Goal: Information Seeking & Learning: Check status

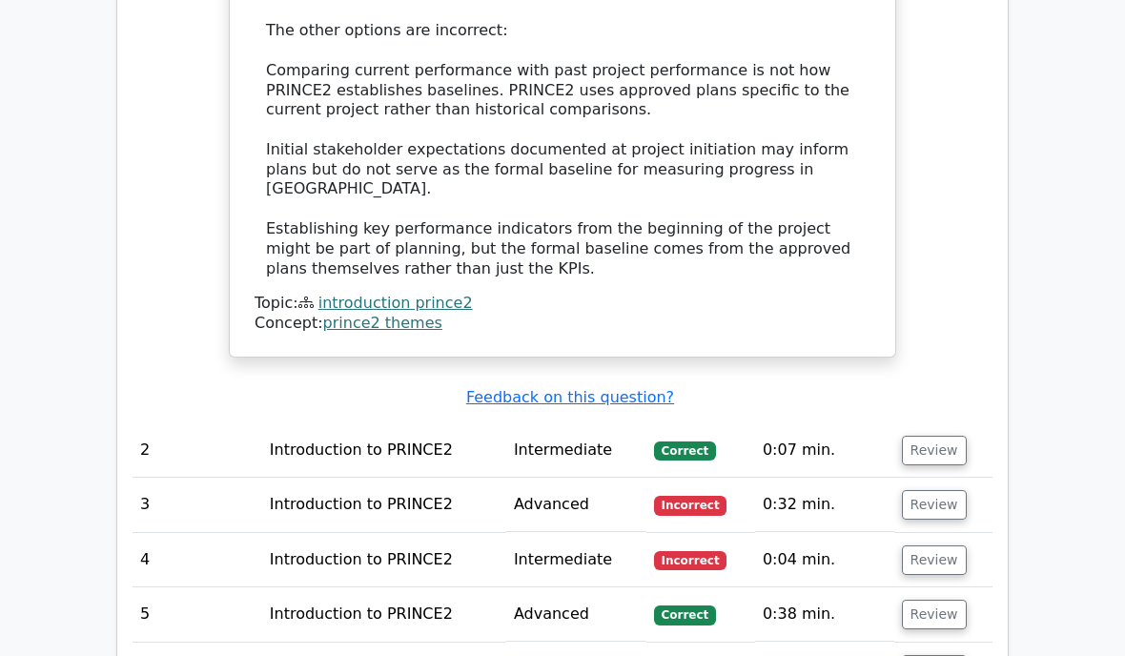
scroll to position [2071, 0]
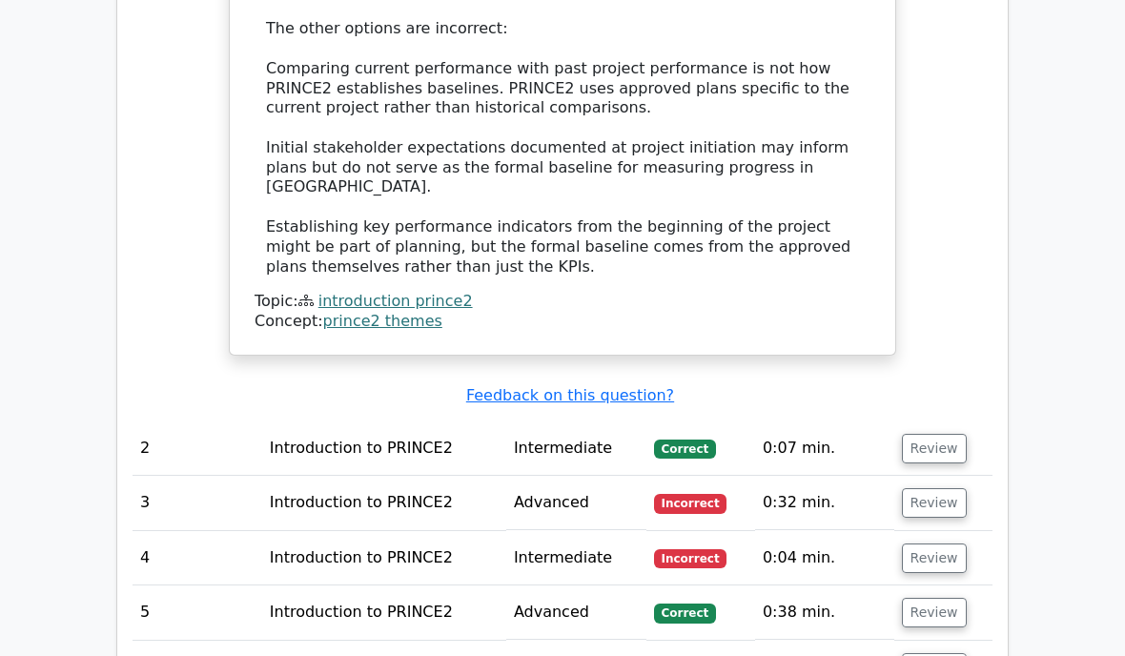
click at [923, 434] on button "Review" at bounding box center [934, 449] width 65 height 30
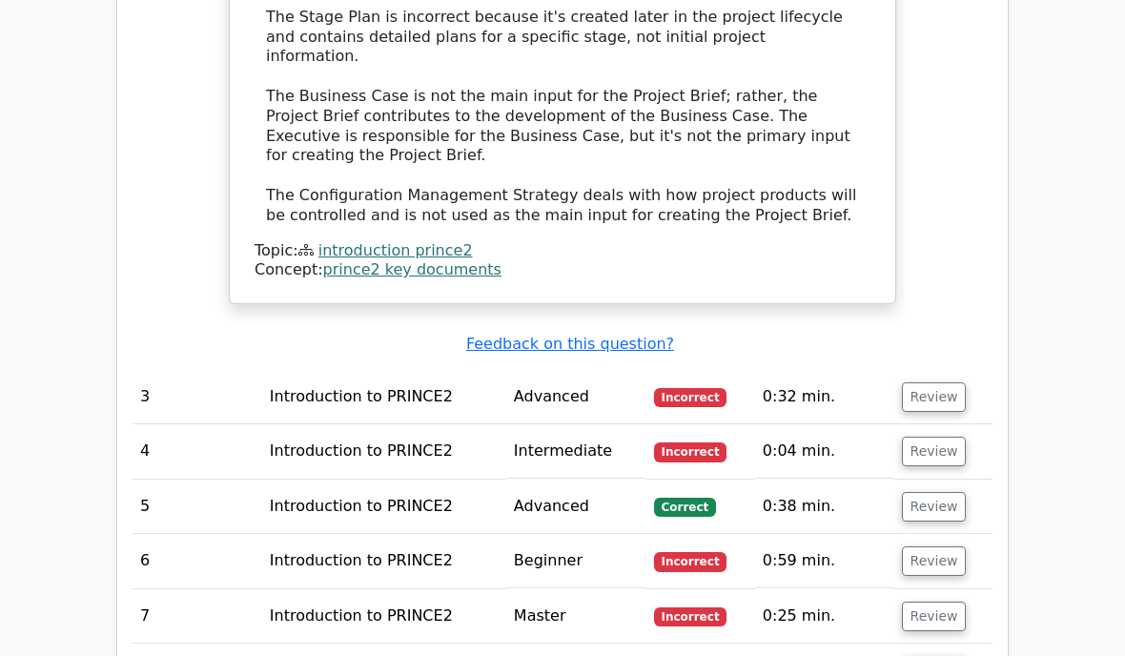
scroll to position [3130, 0]
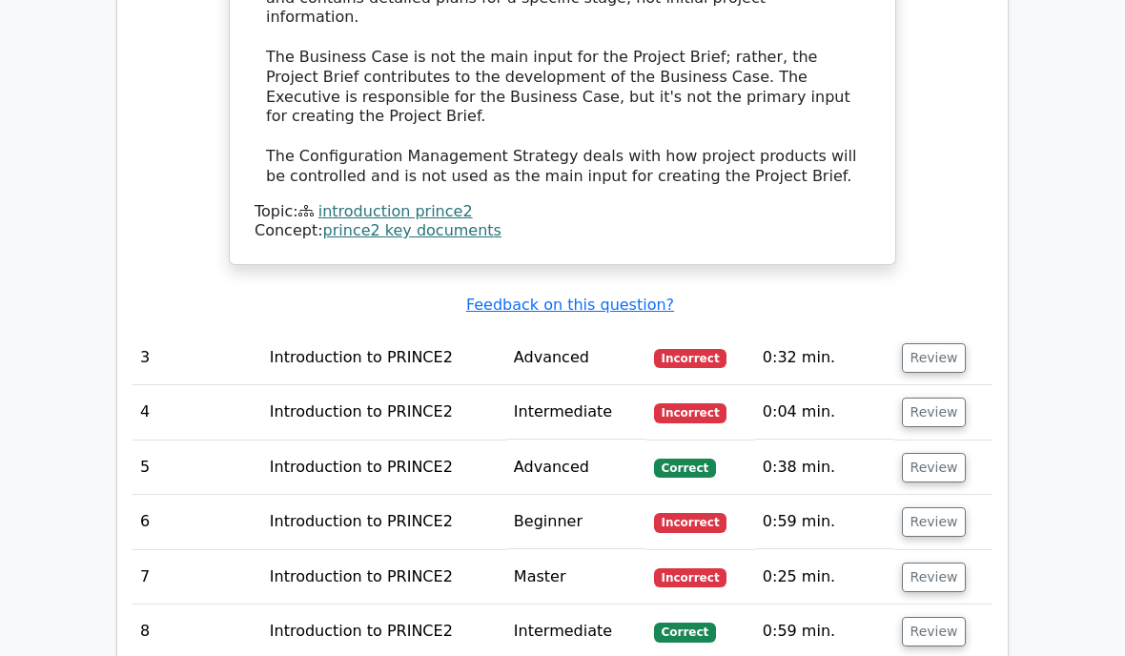
click at [916, 343] on button "Review" at bounding box center [934, 358] width 65 height 30
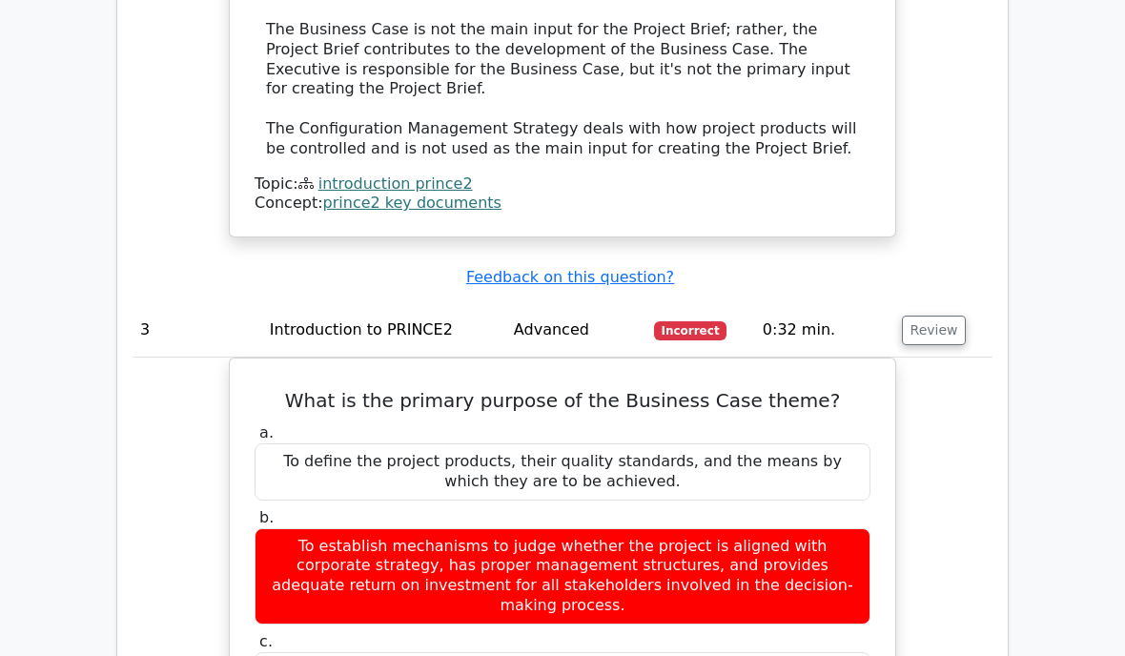
scroll to position [3160, 0]
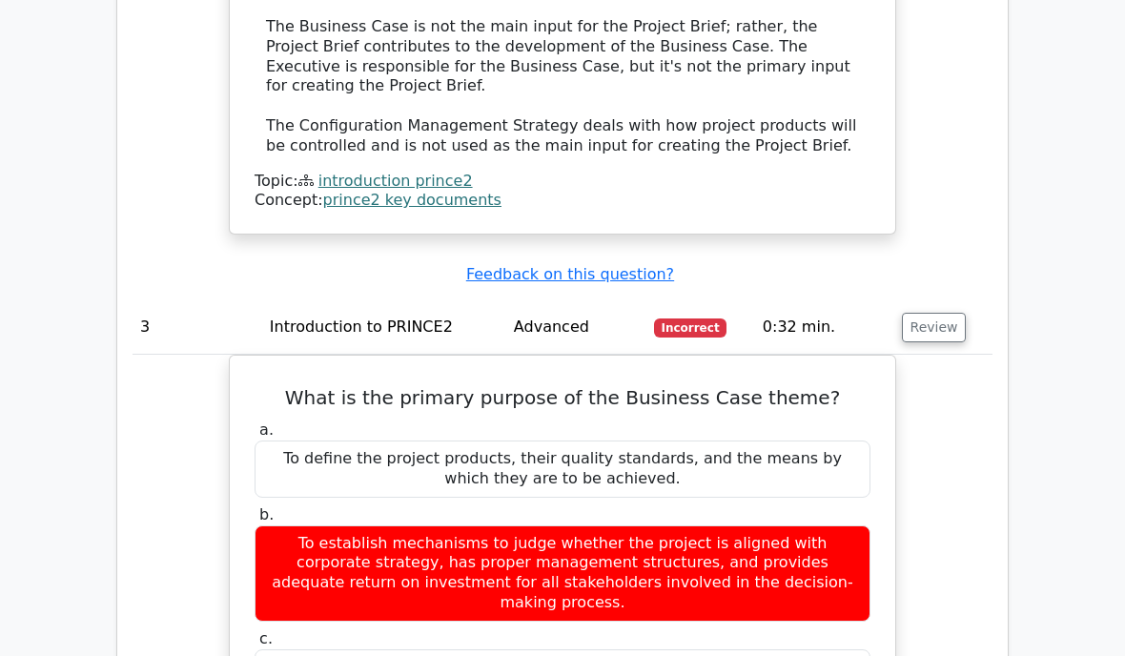
click at [779, 440] on div "To define the project products, their quality standards, and the means by which…" at bounding box center [563, 468] width 616 height 57
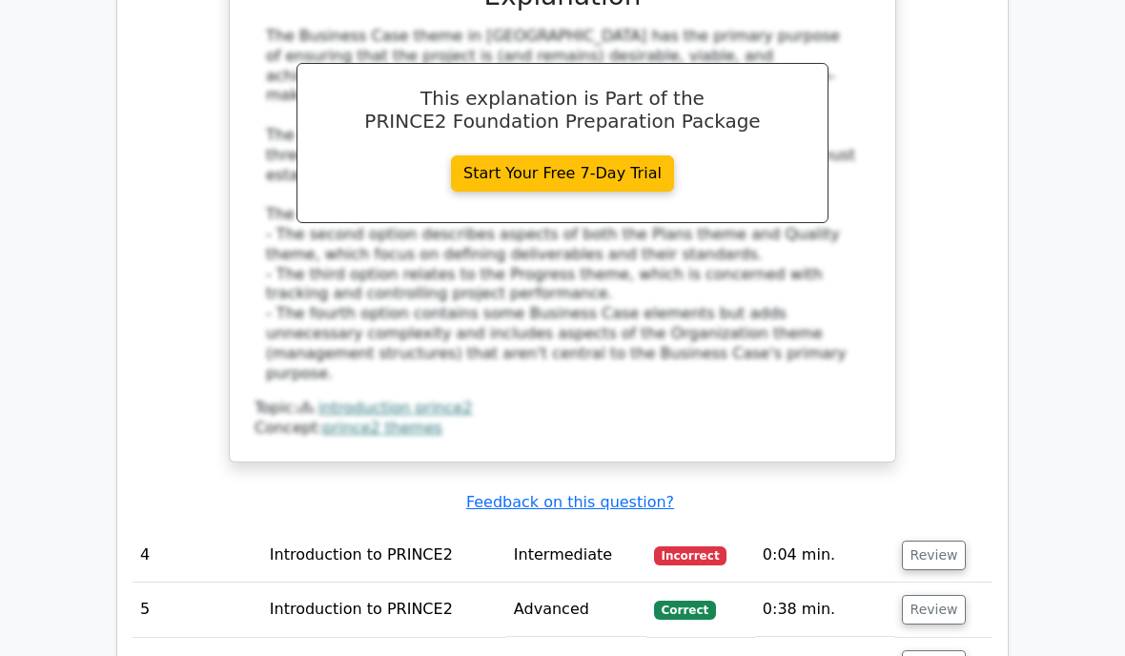
scroll to position [4035, 0]
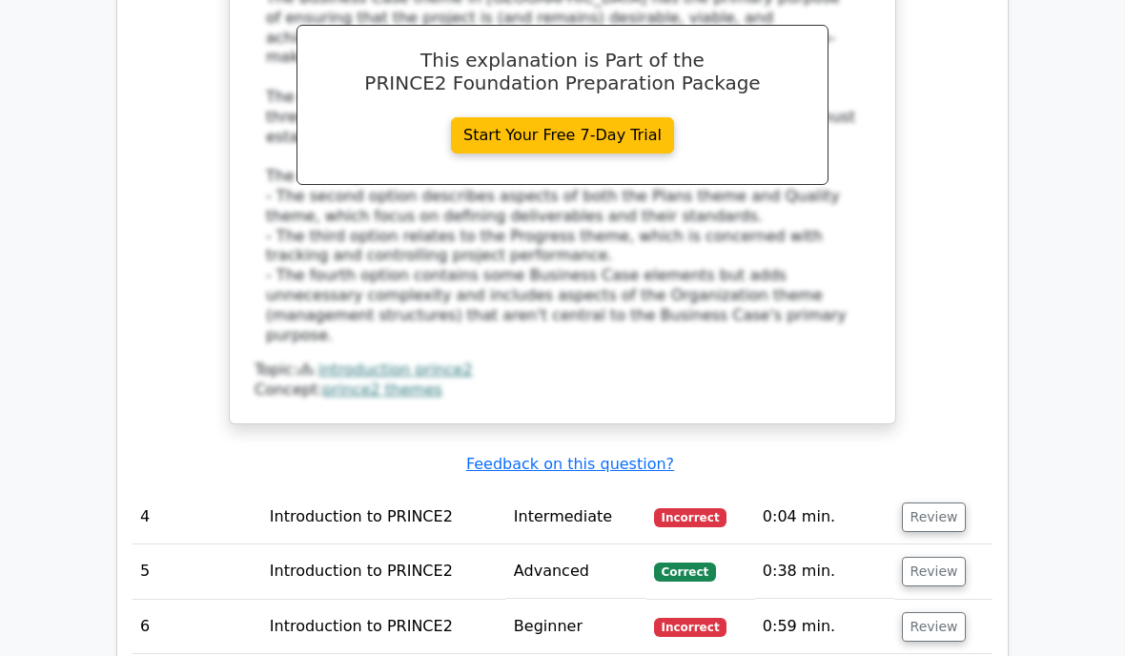
click at [919, 502] on button "Review" at bounding box center [934, 517] width 65 height 30
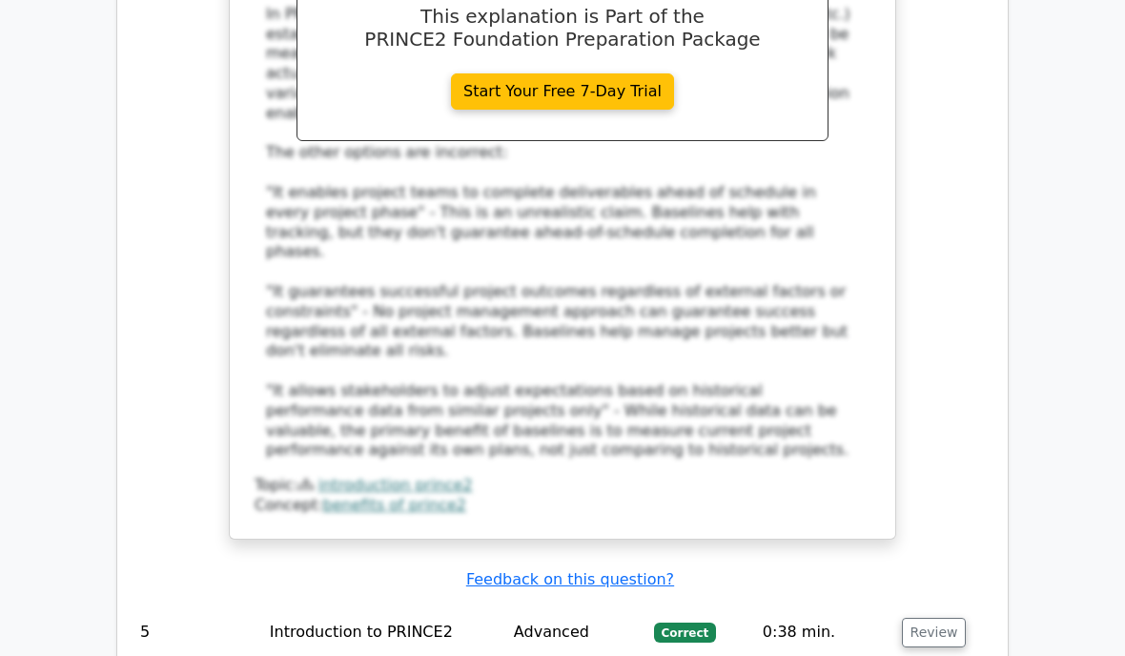
scroll to position [5137, 0]
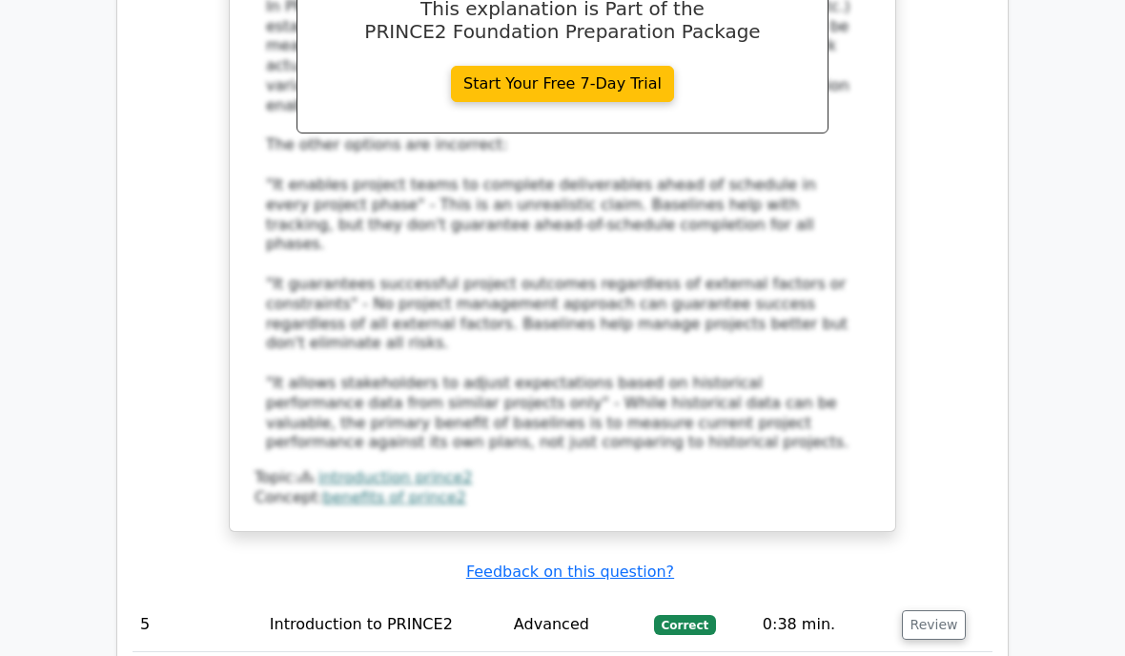
click at [925, 610] on button "Review" at bounding box center [934, 625] width 65 height 30
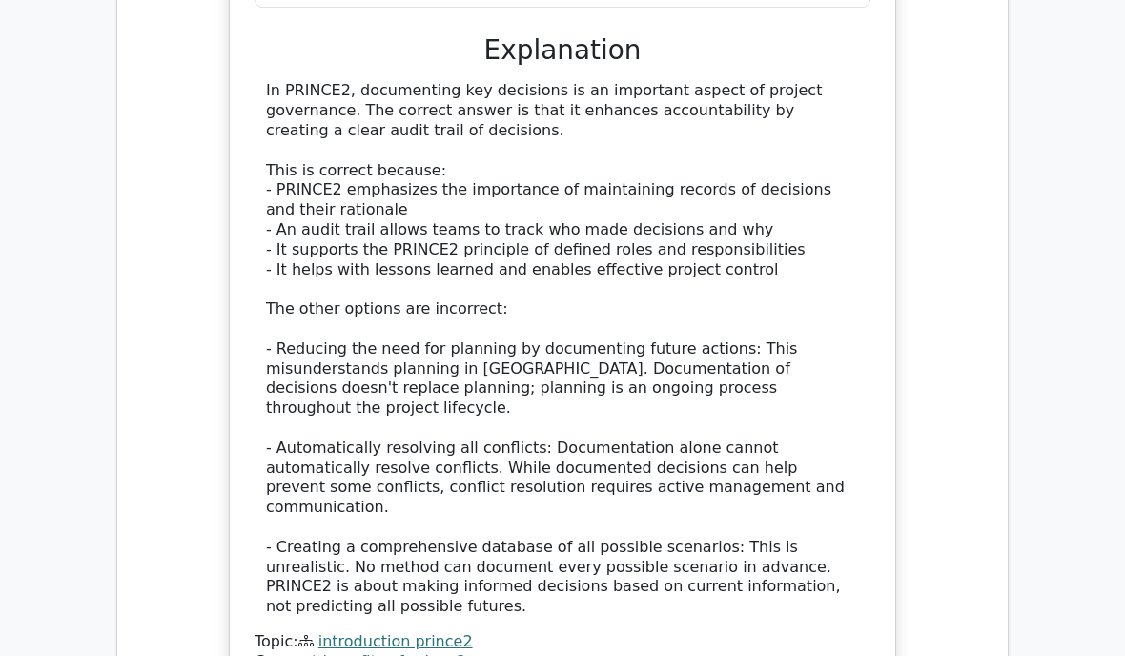
scroll to position [6176, 0]
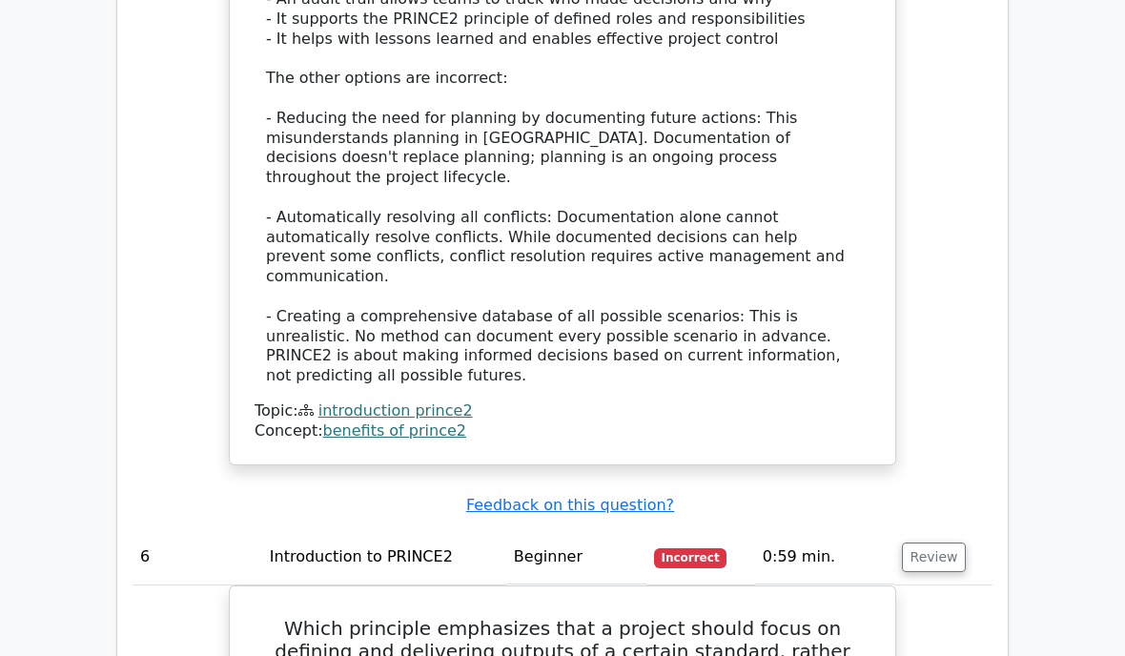
scroll to position [6396, 0]
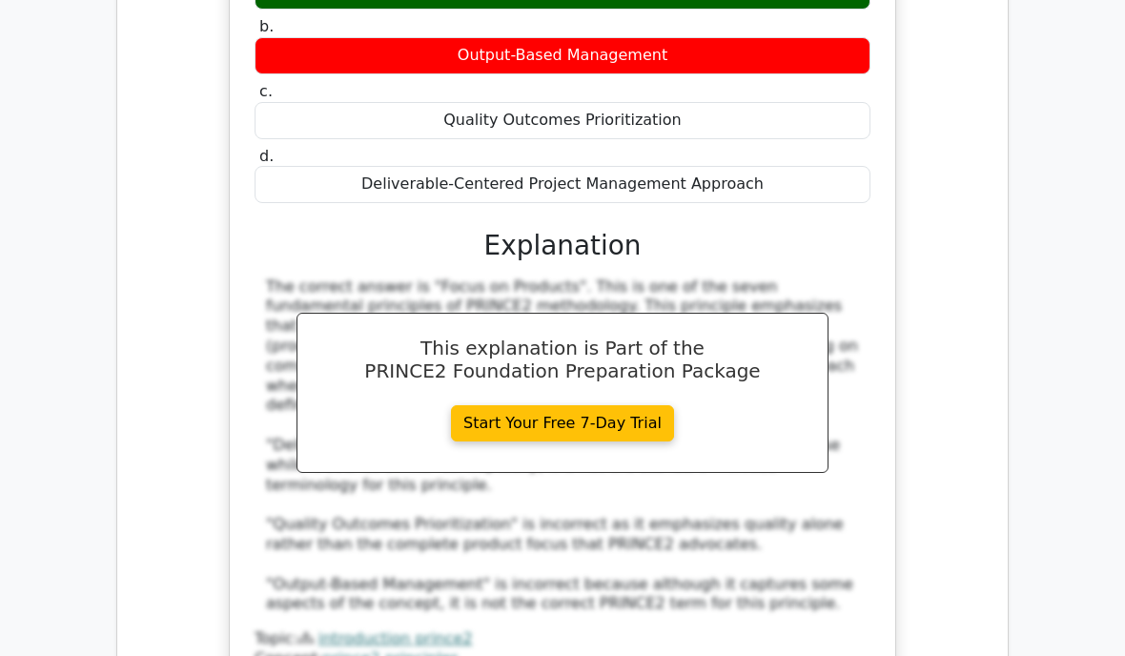
scroll to position [7117, 0]
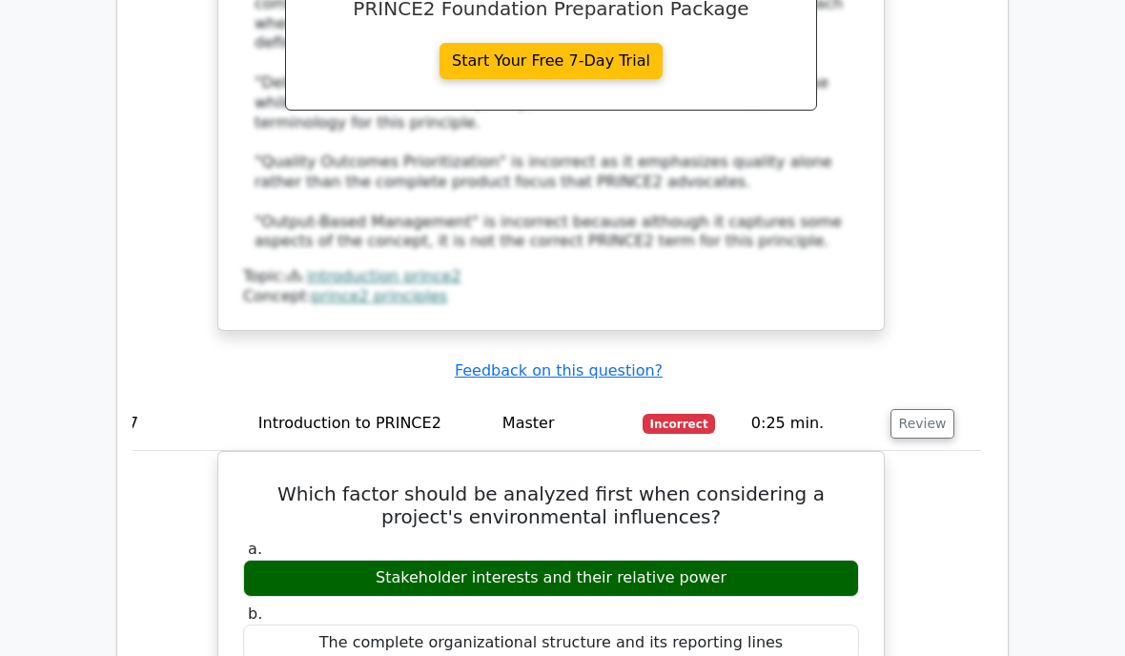
scroll to position [7473, 0]
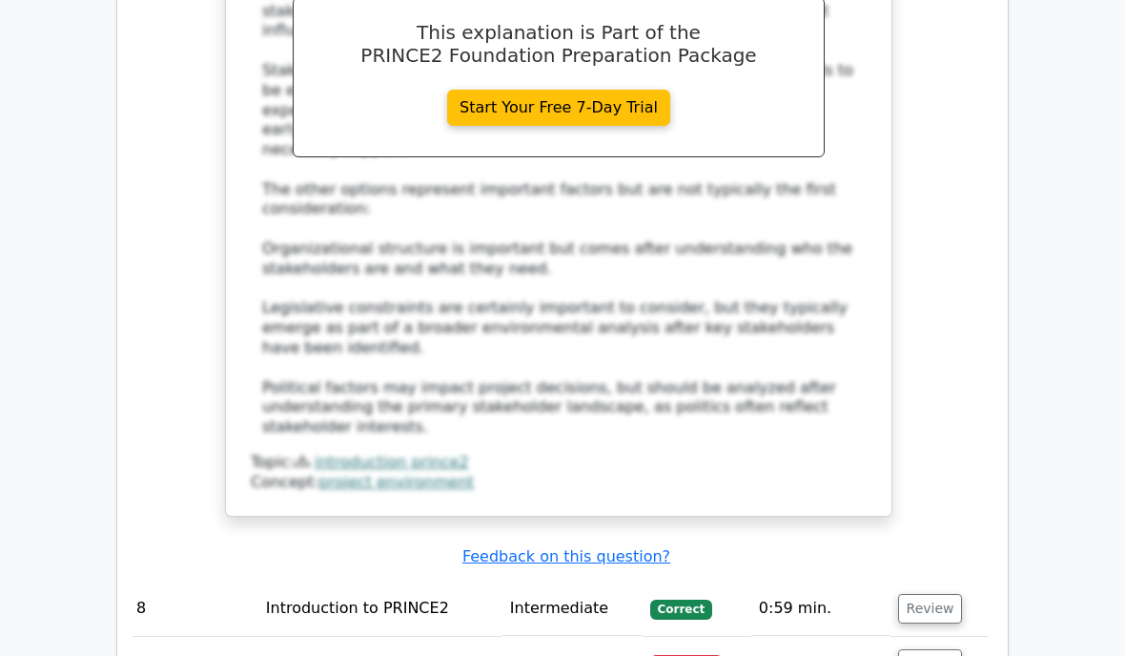
scroll to position [8363, 0]
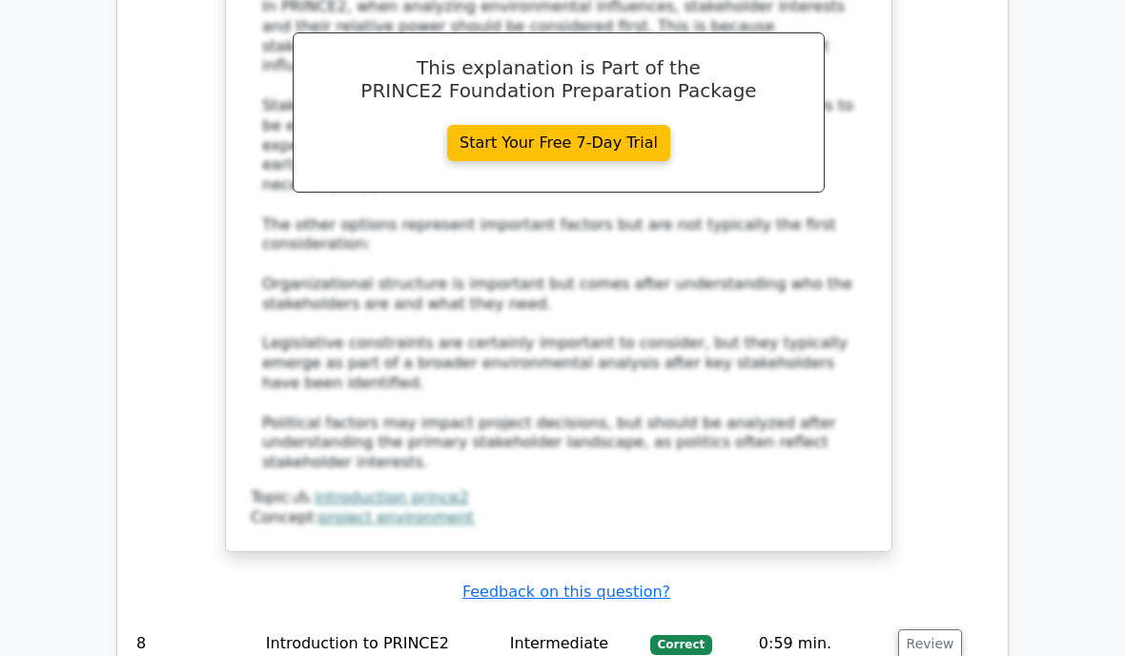
click at [920, 629] on button "Review" at bounding box center [930, 644] width 65 height 30
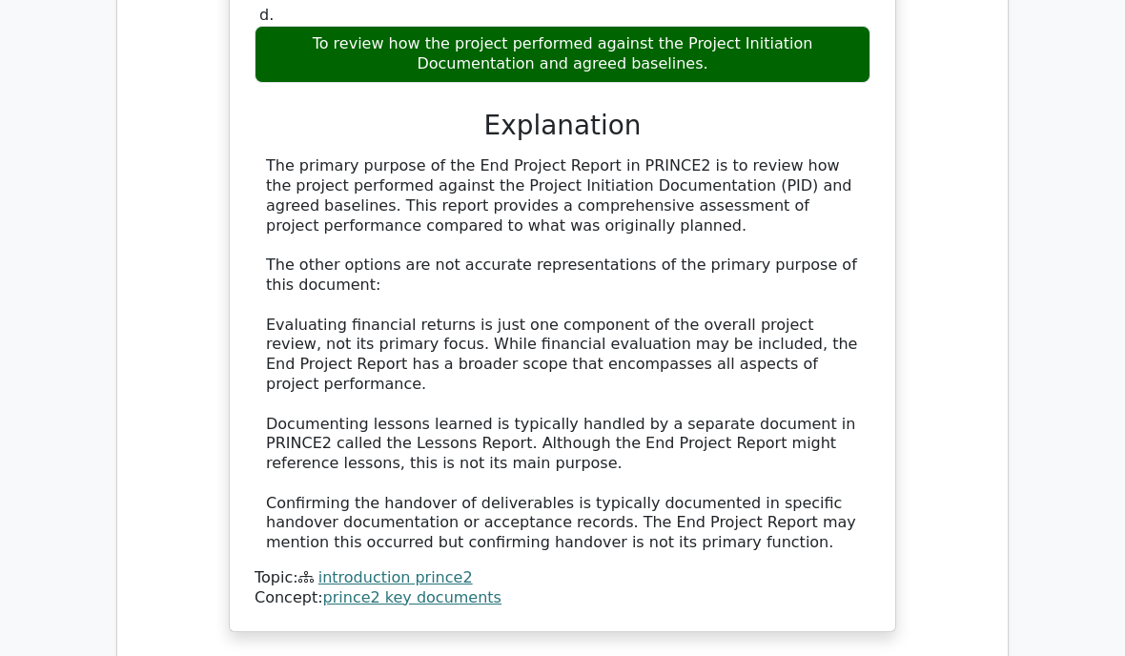
scroll to position [9387, 0]
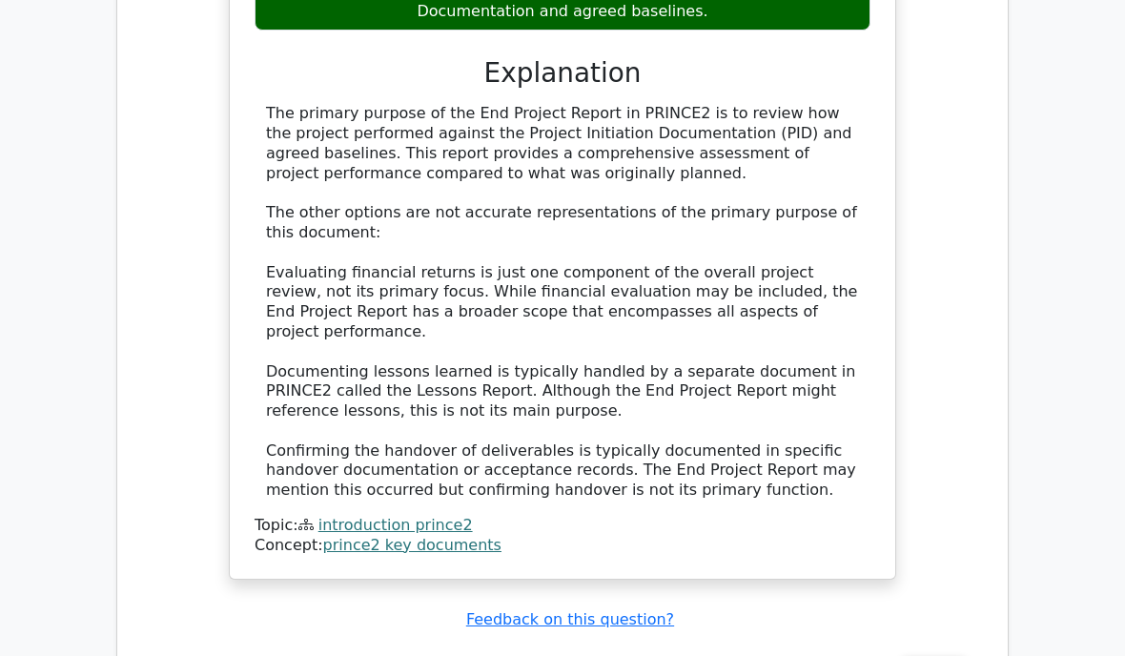
scroll to position [0, 0]
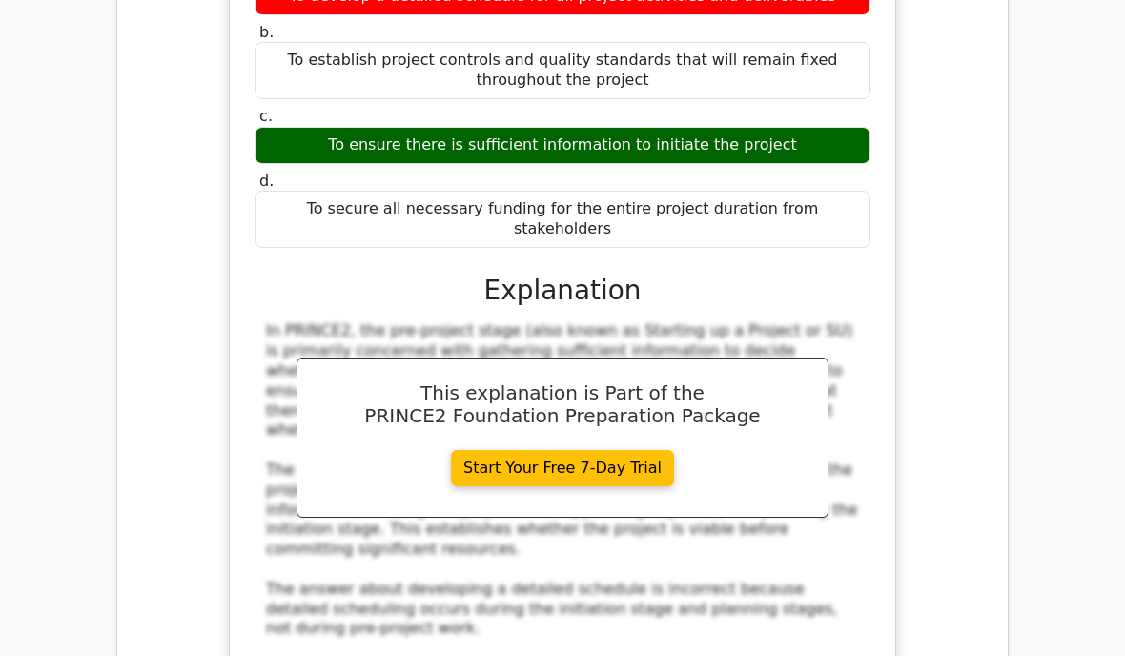
scroll to position [10232, 0]
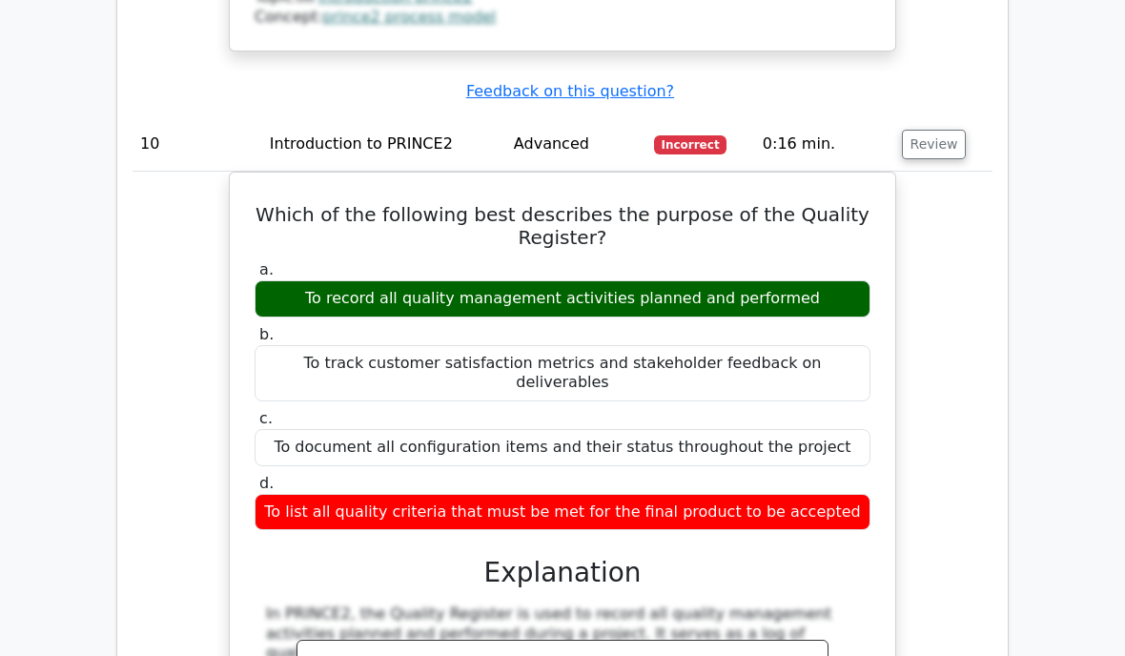
scroll to position [11094, 0]
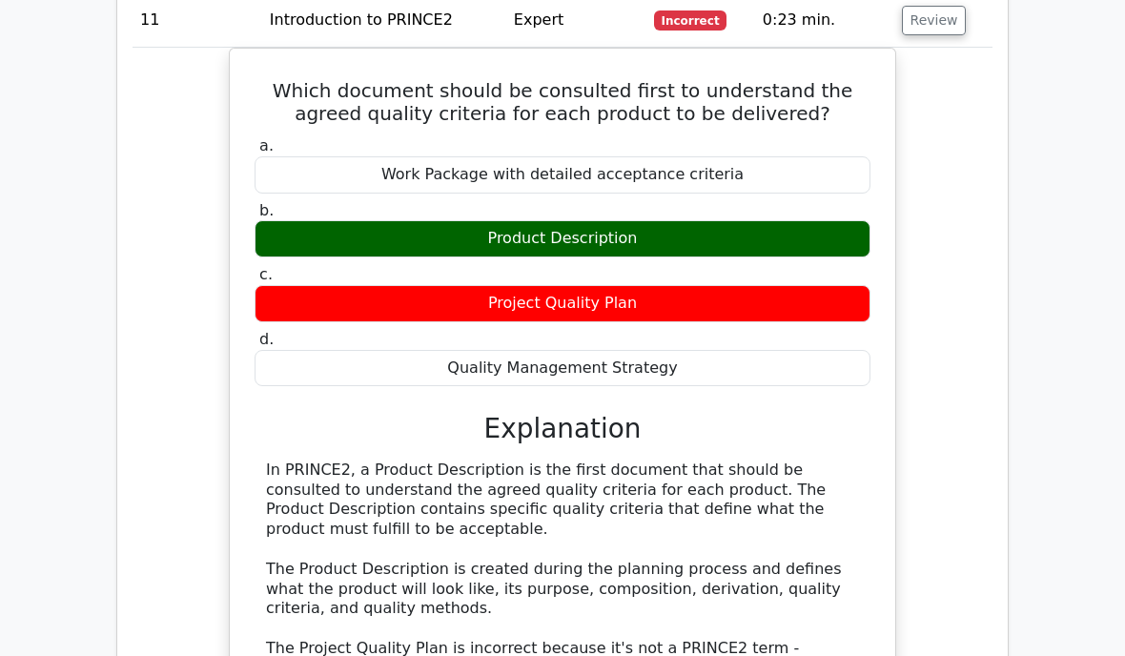
scroll to position [12197, 0]
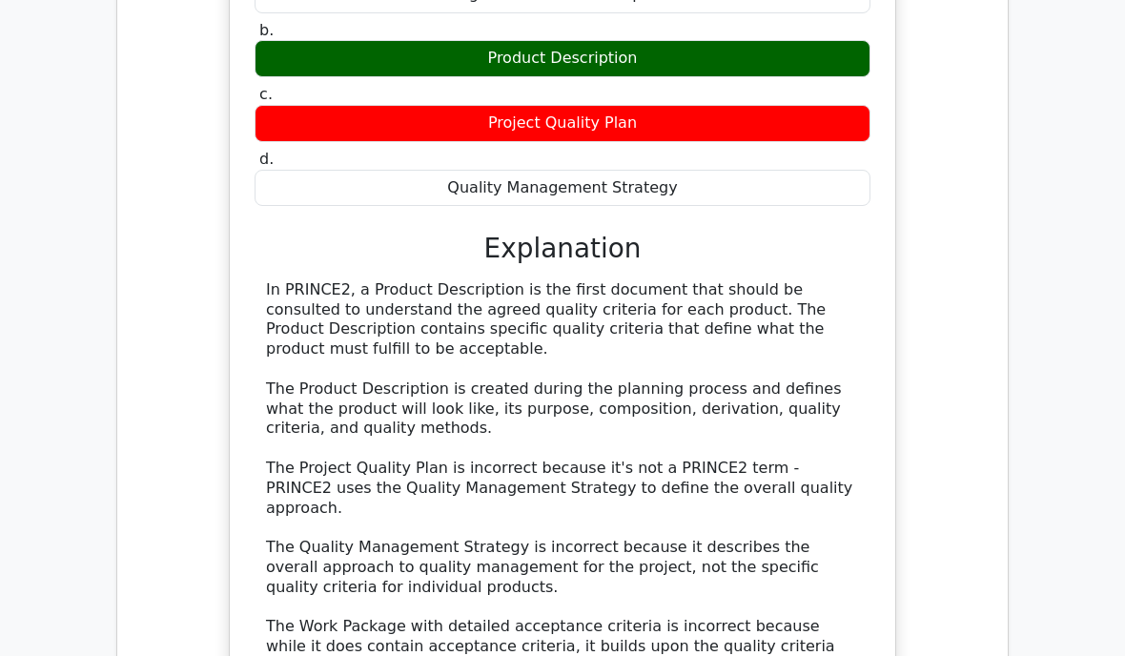
scroll to position [12341, 0]
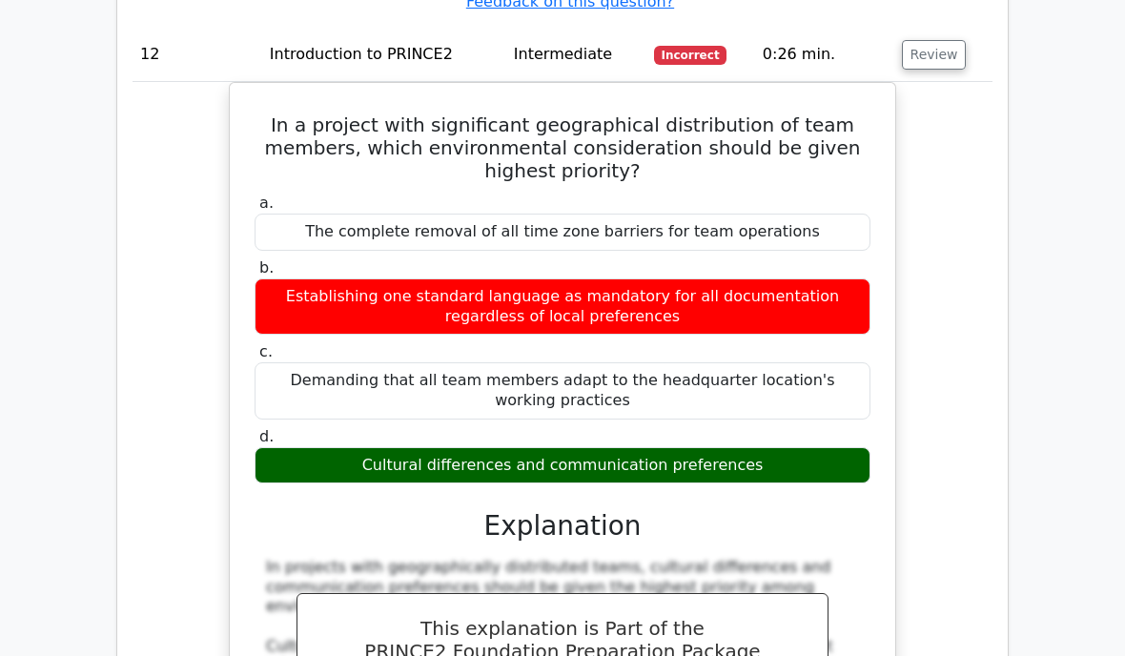
scroll to position [13189, 0]
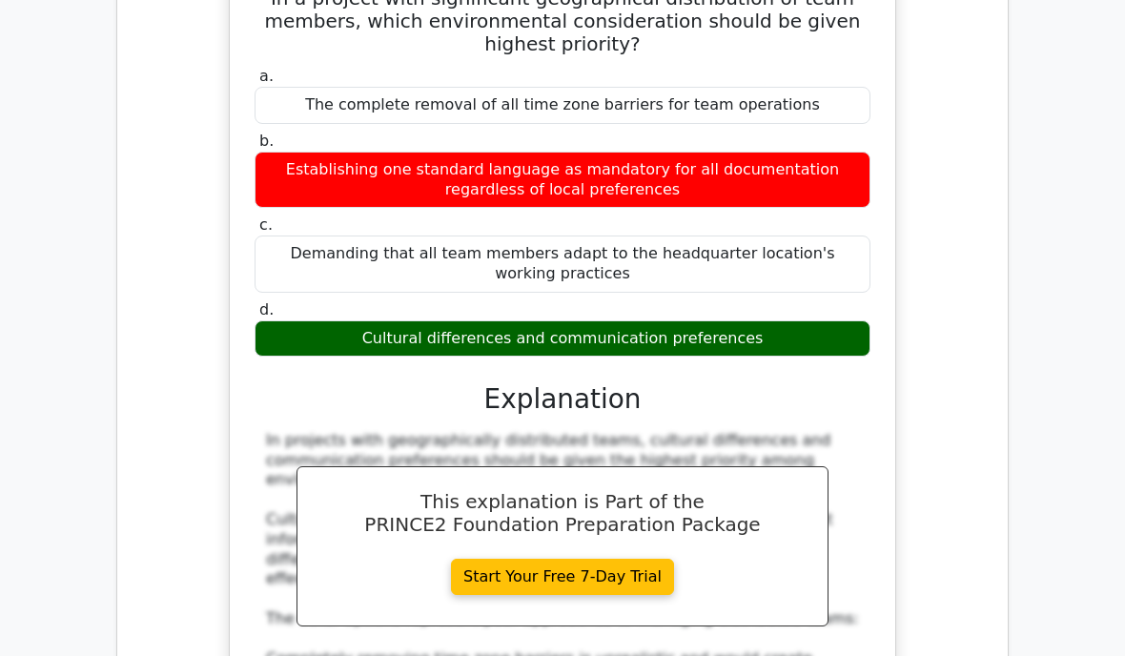
scroll to position [13312, 0]
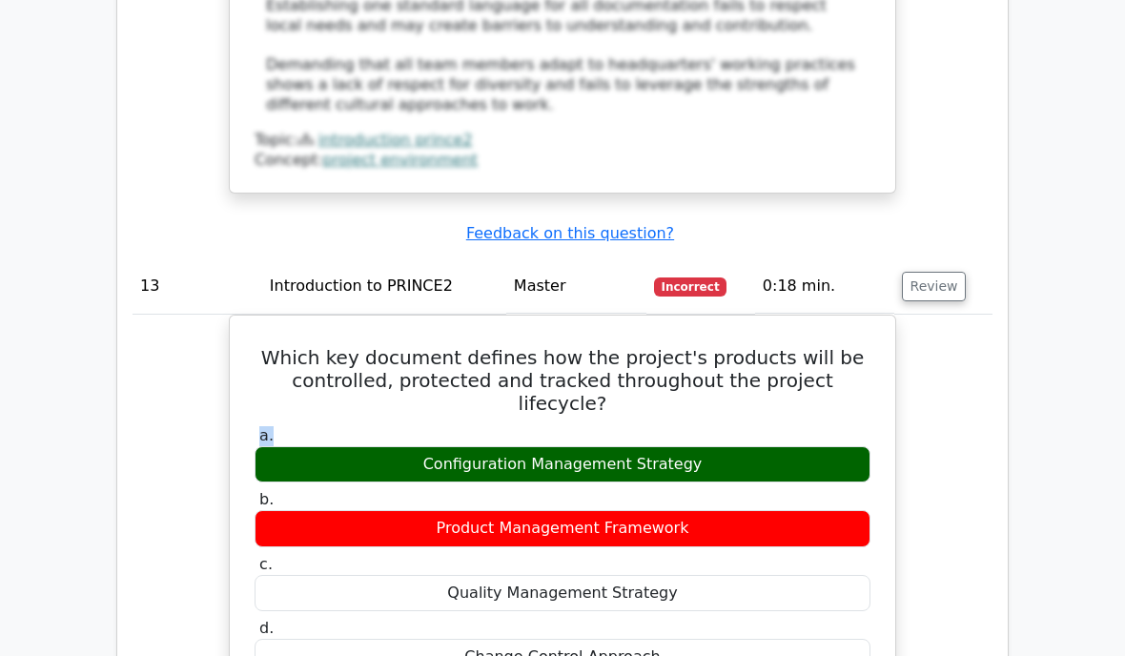
scroll to position [14029, 0]
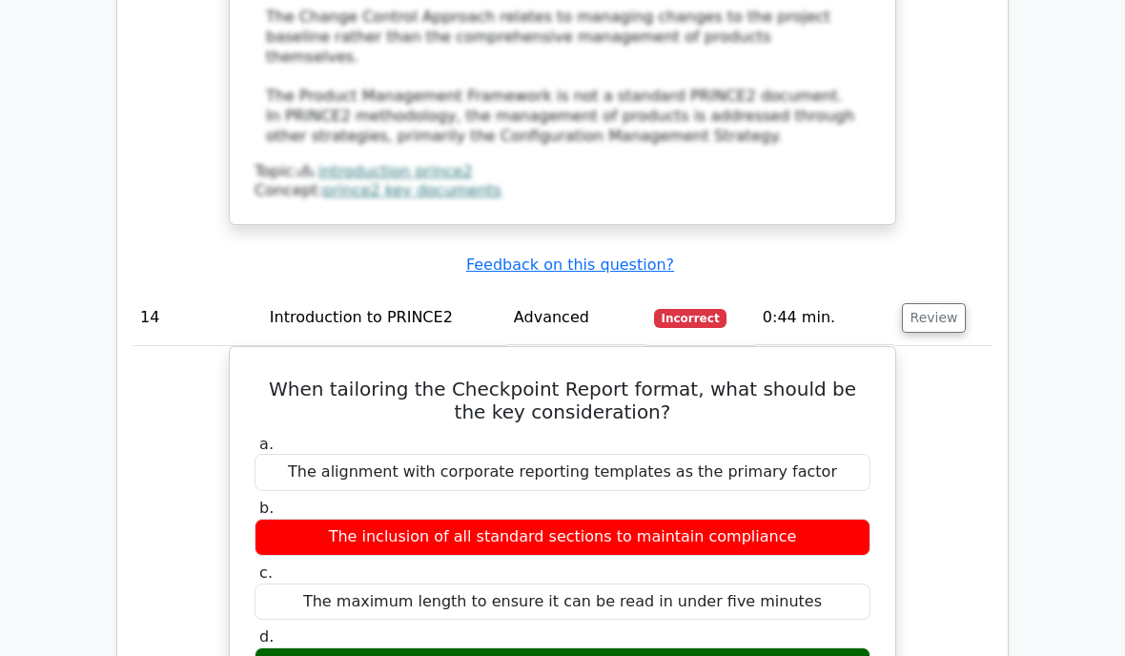
scroll to position [15004, 0]
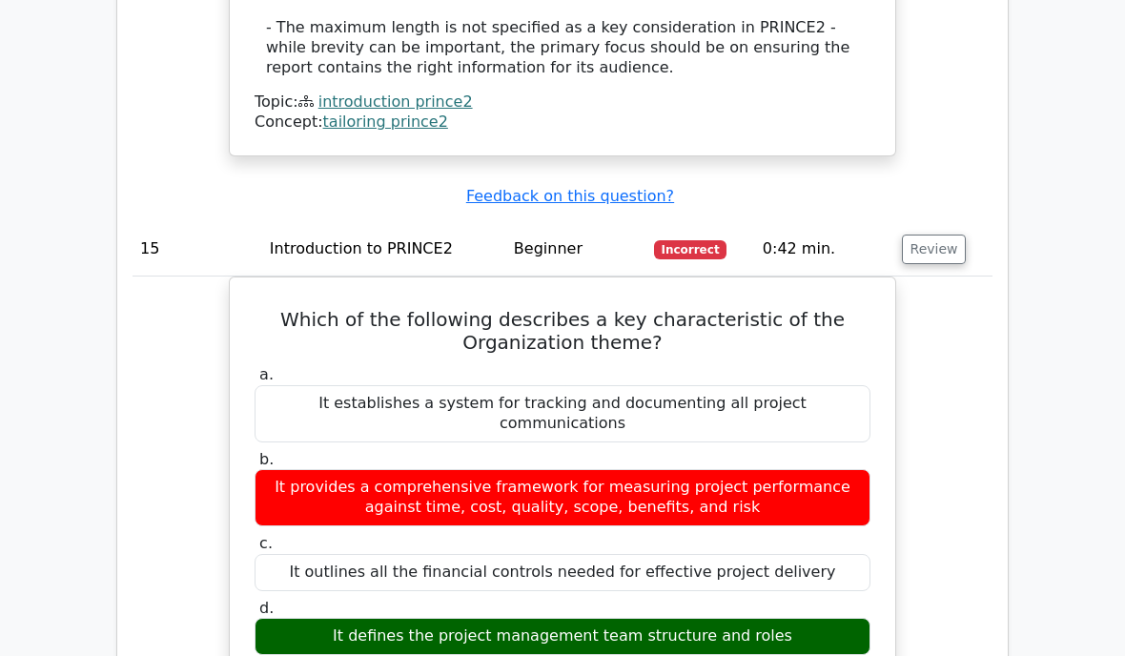
scroll to position [16083, 0]
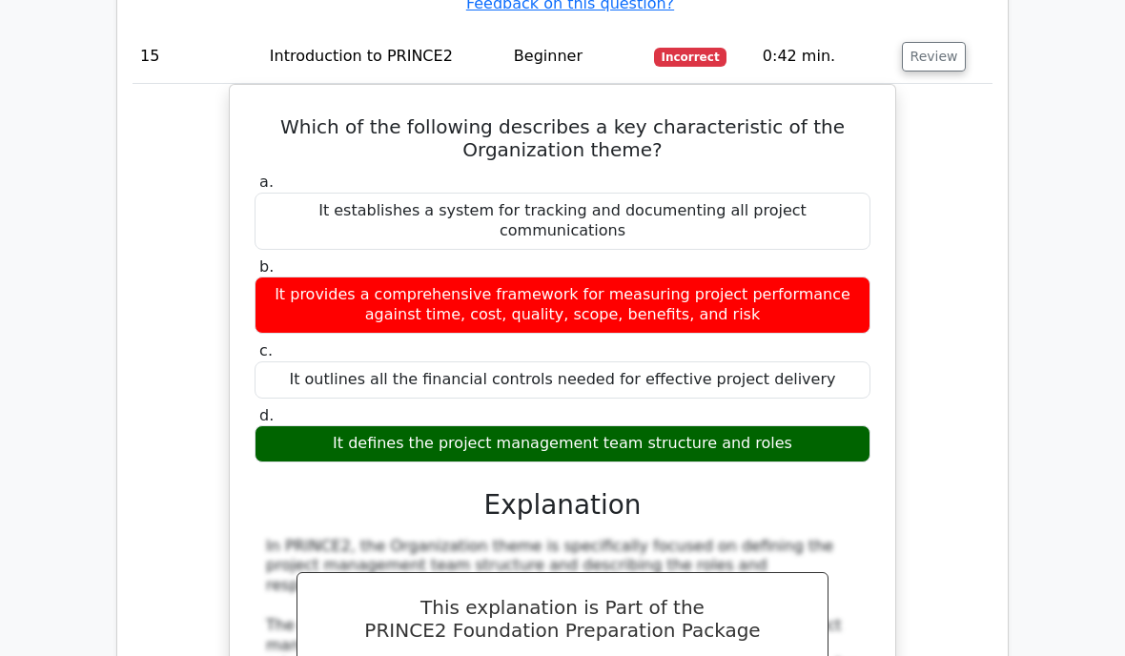
scroll to position [16277, 0]
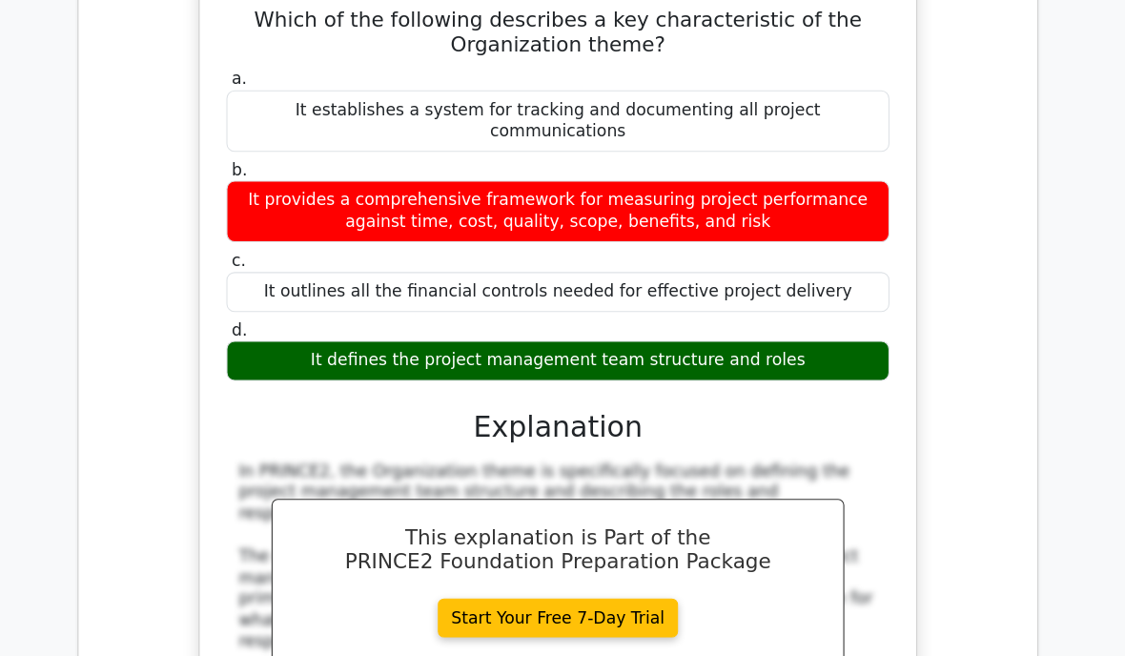
scroll to position [16407, 0]
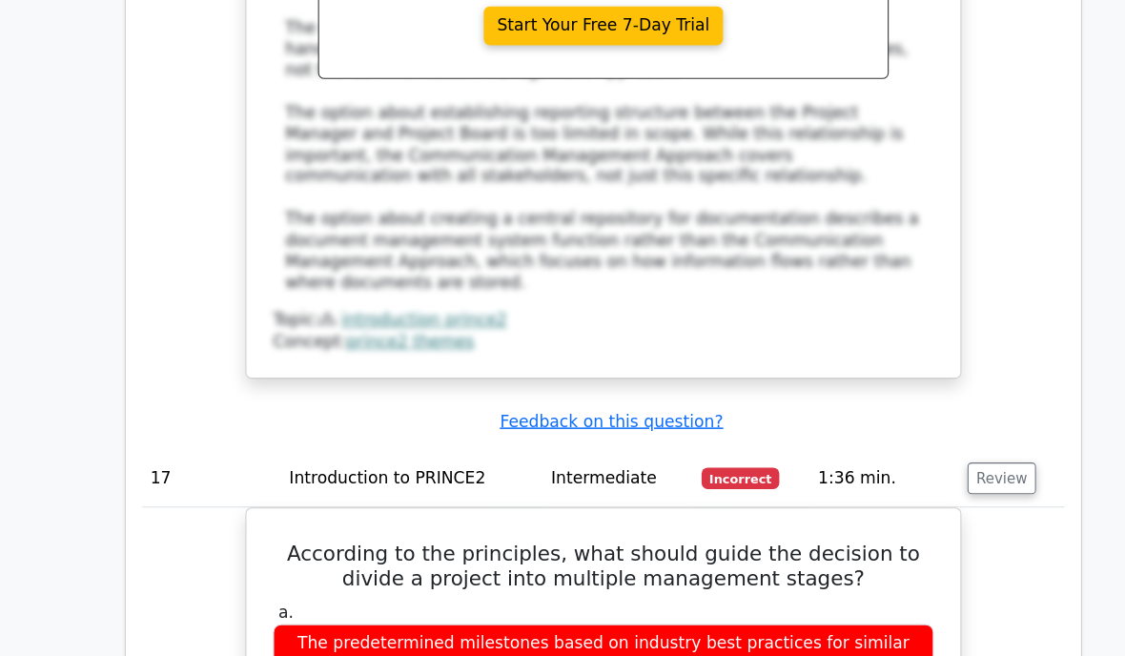
scroll to position [18040, 0]
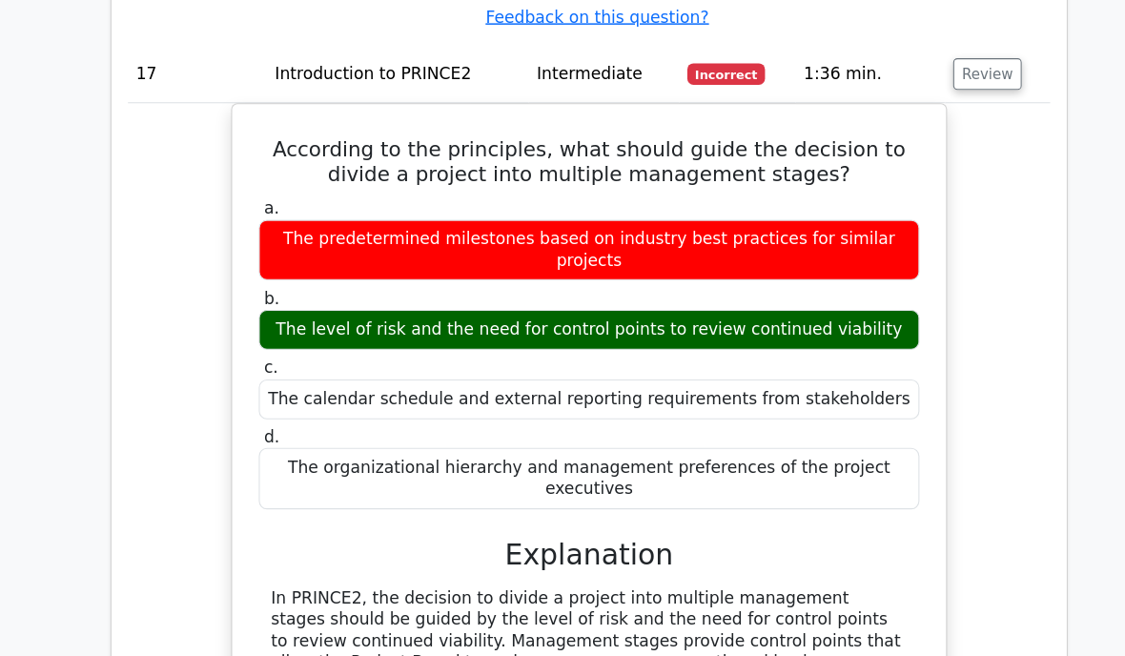
scroll to position [18415, 0]
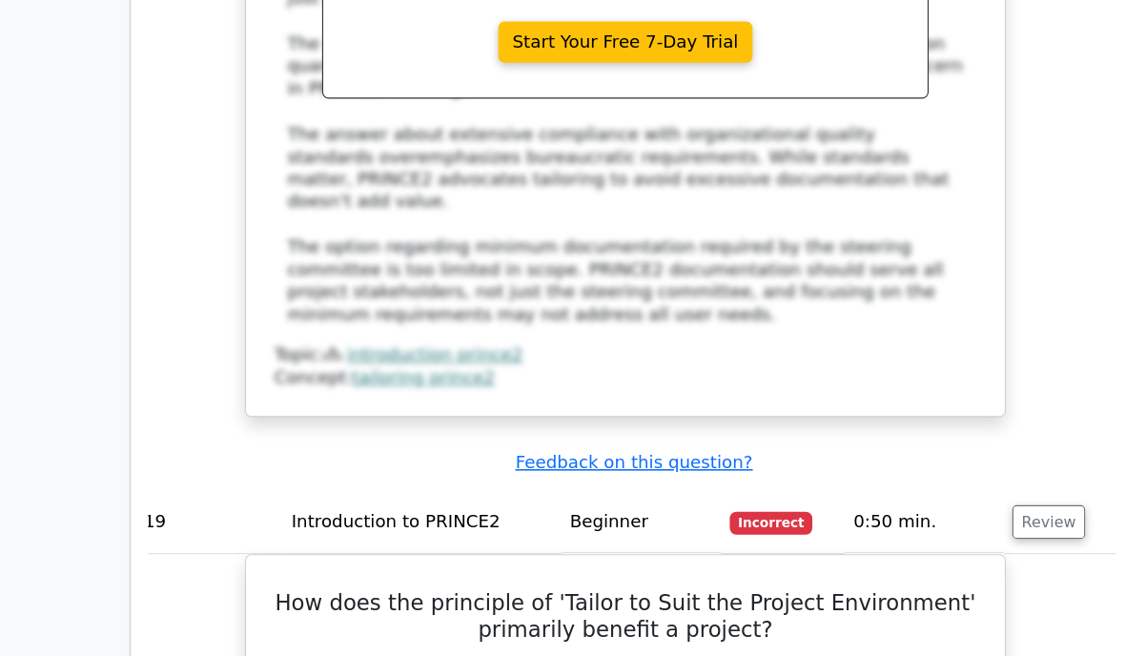
scroll to position [20040, 0]
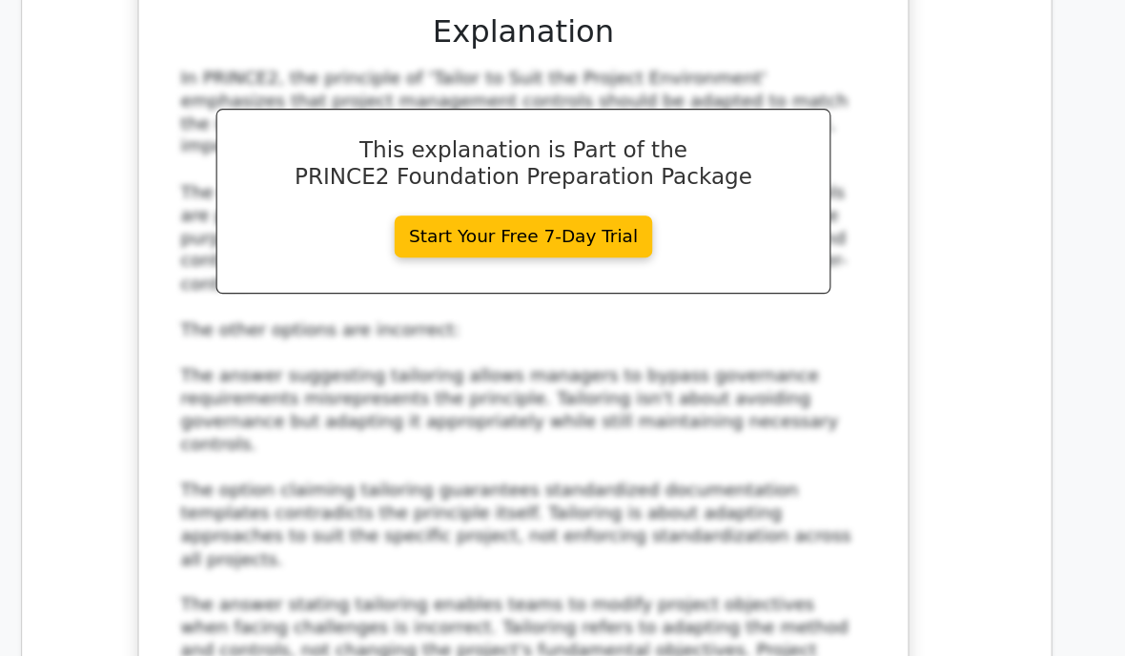
scroll to position [20882, 0]
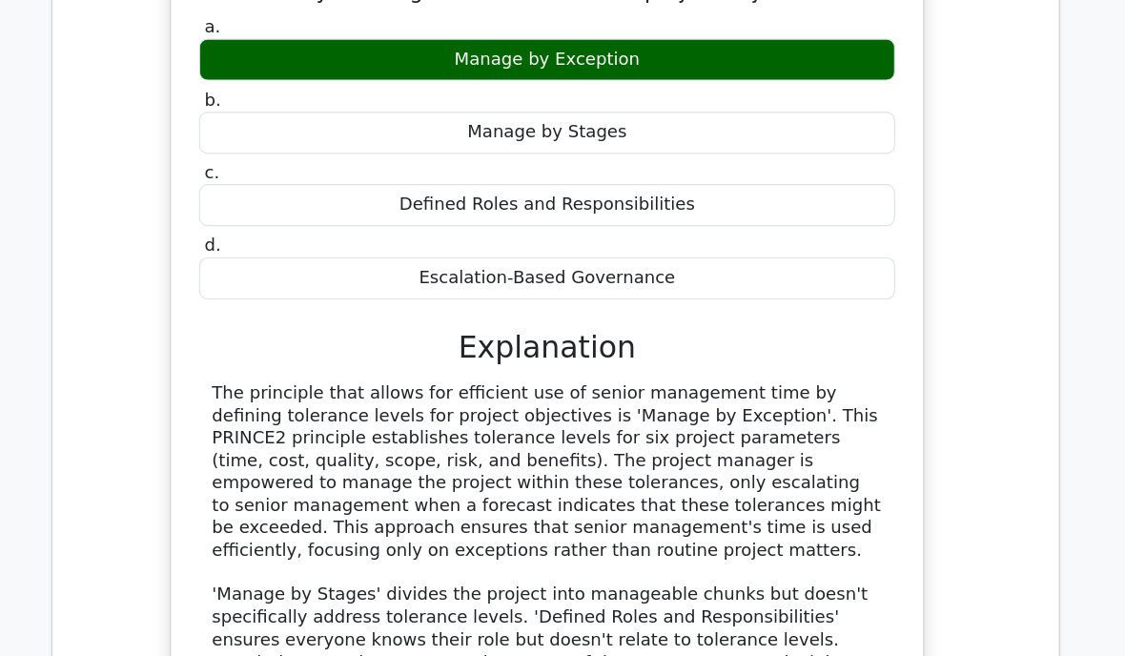
scroll to position [21766, 0]
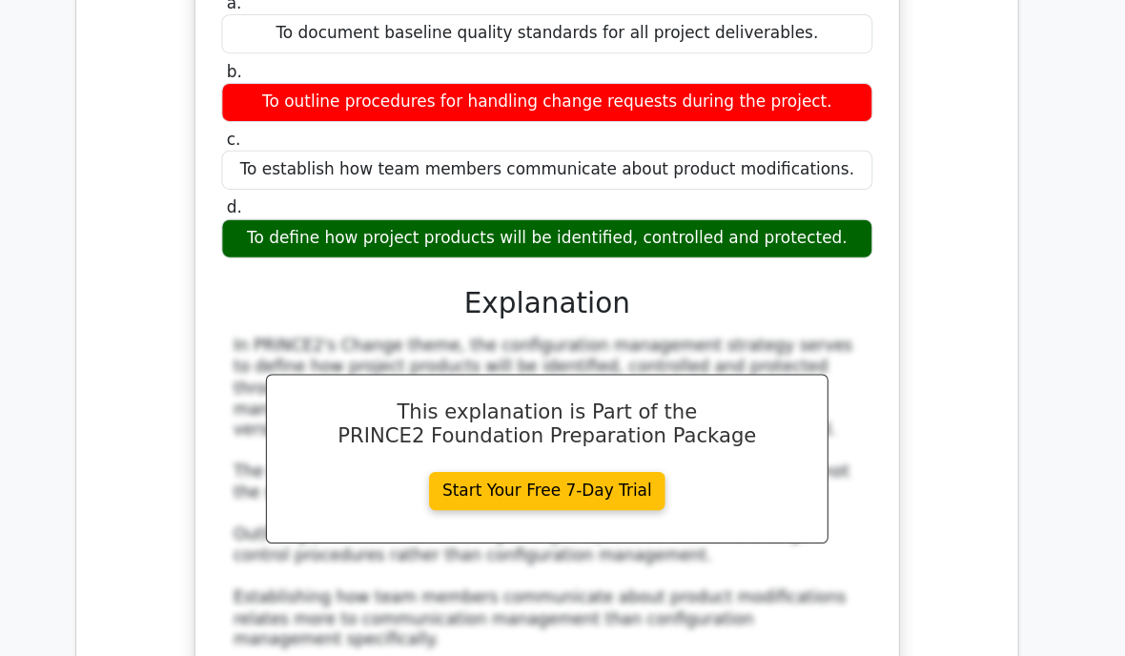
scroll to position [22660, 0]
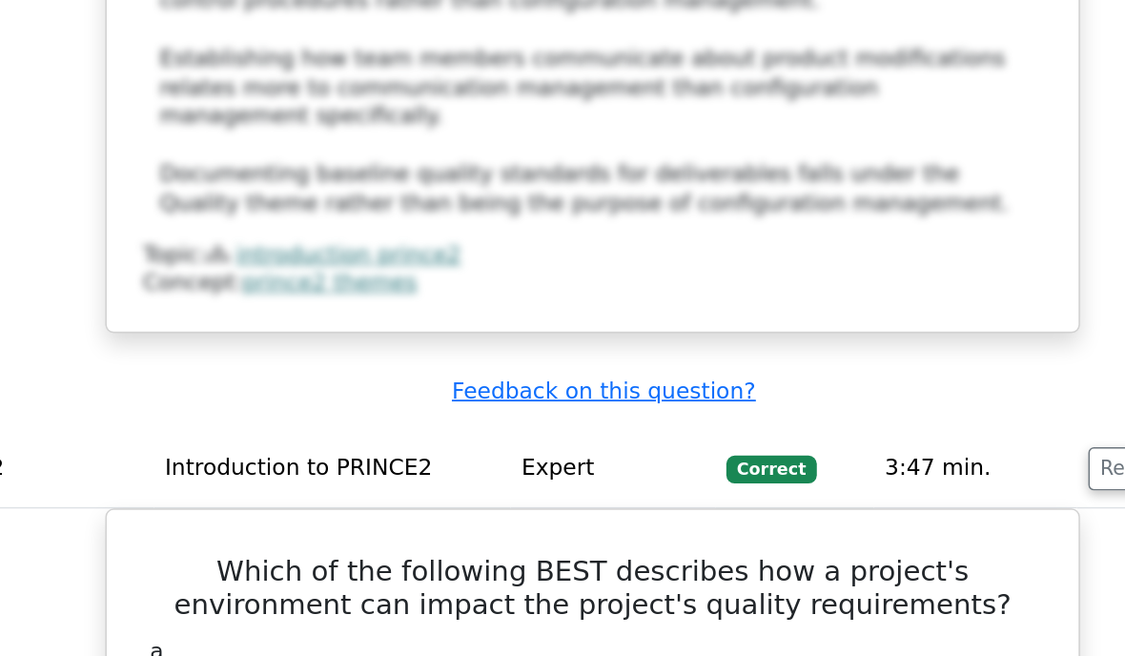
scroll to position [23167, 0]
